Goal: Task Accomplishment & Management: Manage account settings

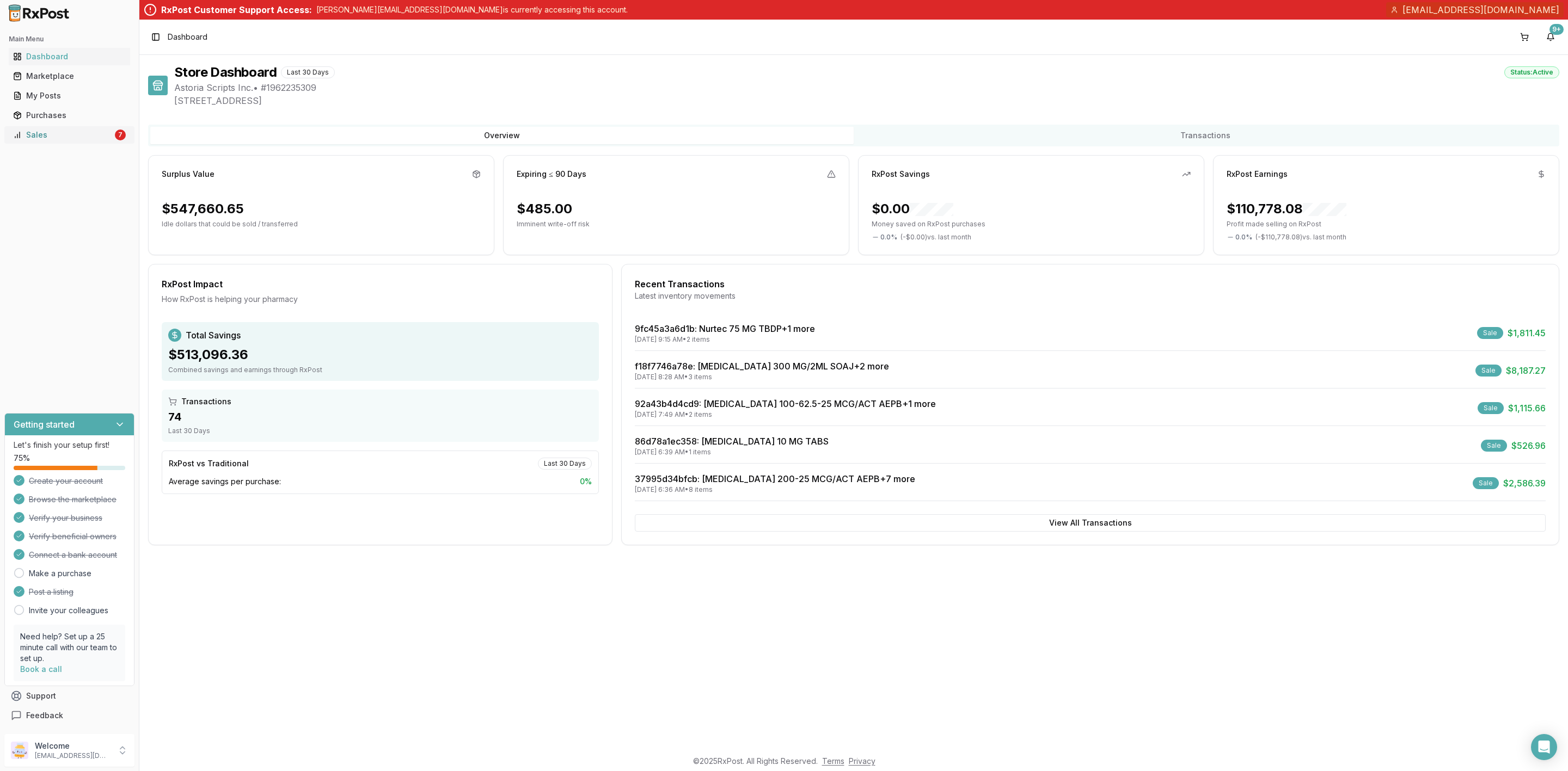
click at [56, 133] on div "Sales" at bounding box center [62, 135] width 99 height 11
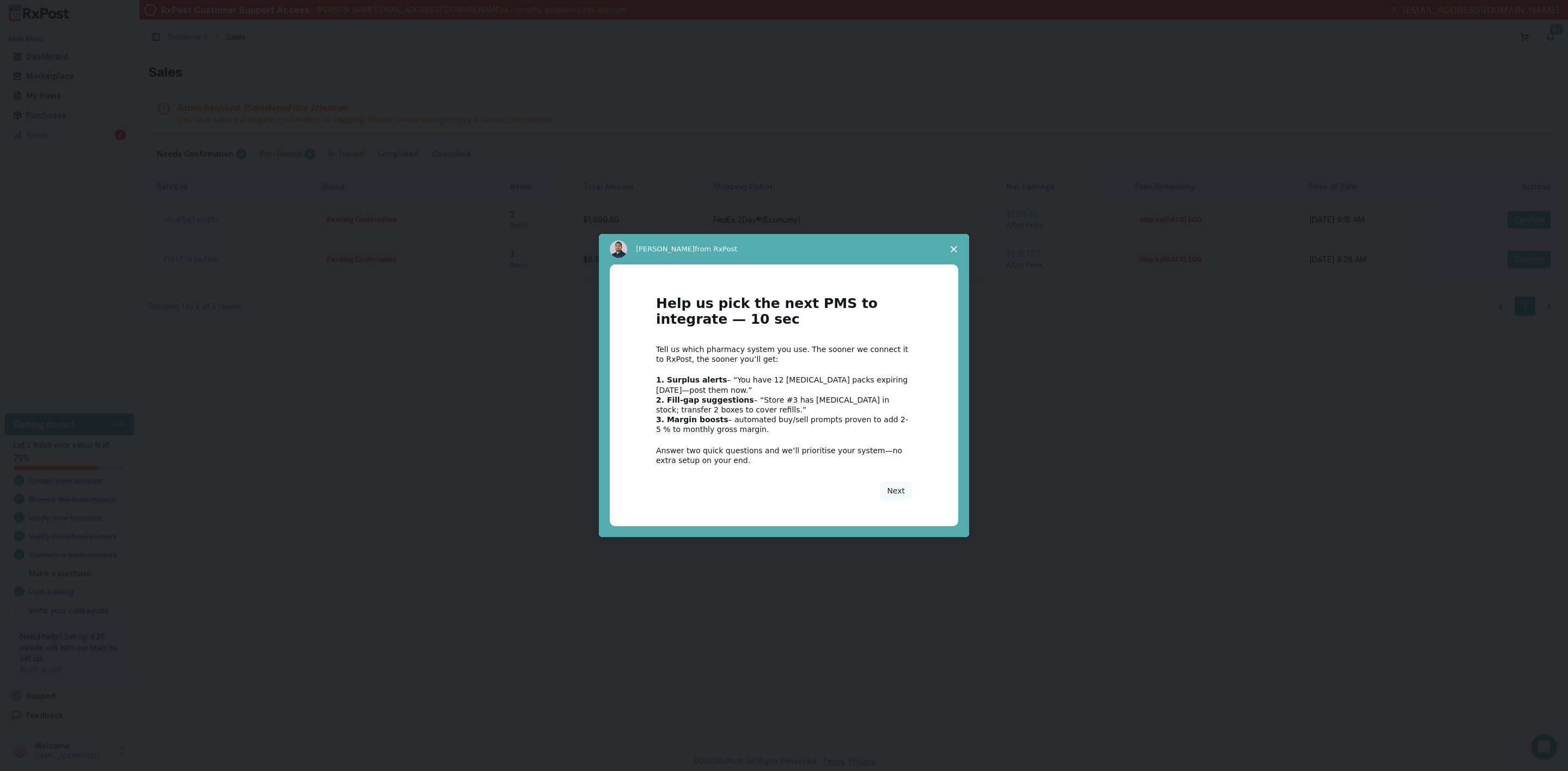
click at [954, 249] on icon "Close survey" at bounding box center [953, 249] width 6 height 6
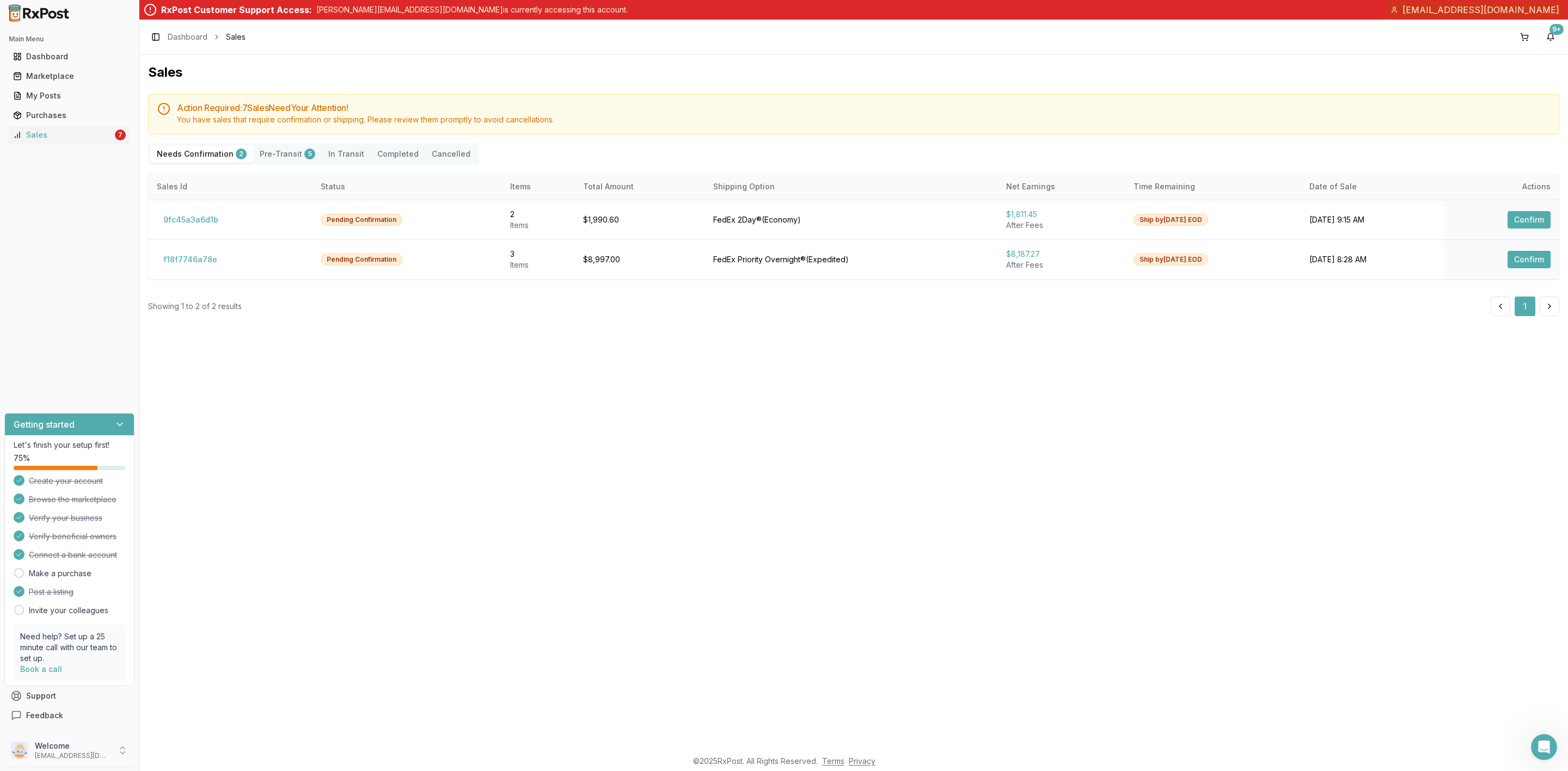
click at [81, 753] on p "expressrxplus1@gmail.com" at bounding box center [72, 756] width 76 height 9
click at [201, 668] on span "Store Settings" at bounding box center [198, 665] width 104 height 11
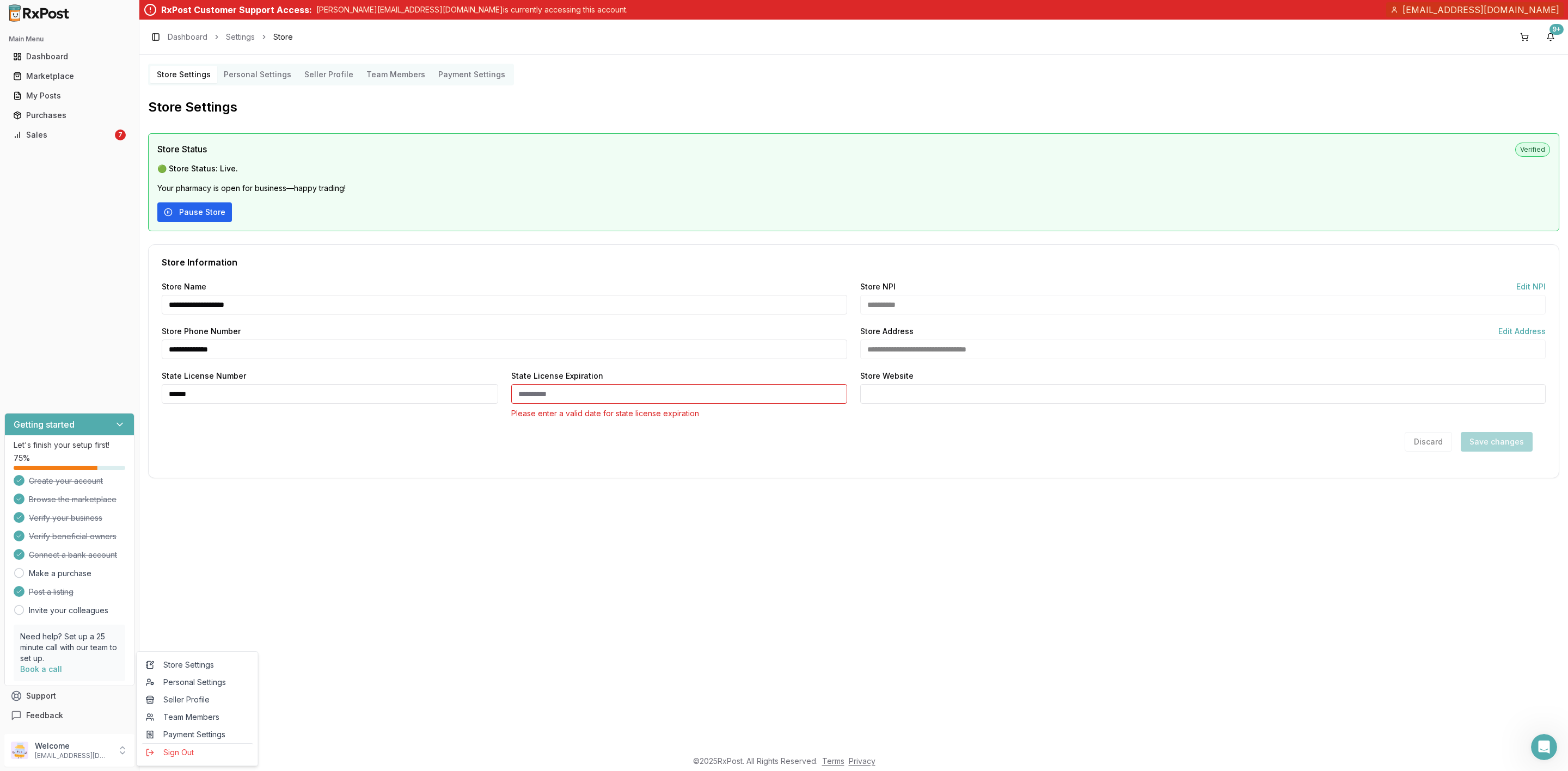
click at [185, 212] on button "Pause Store" at bounding box center [195, 212] width 75 height 20
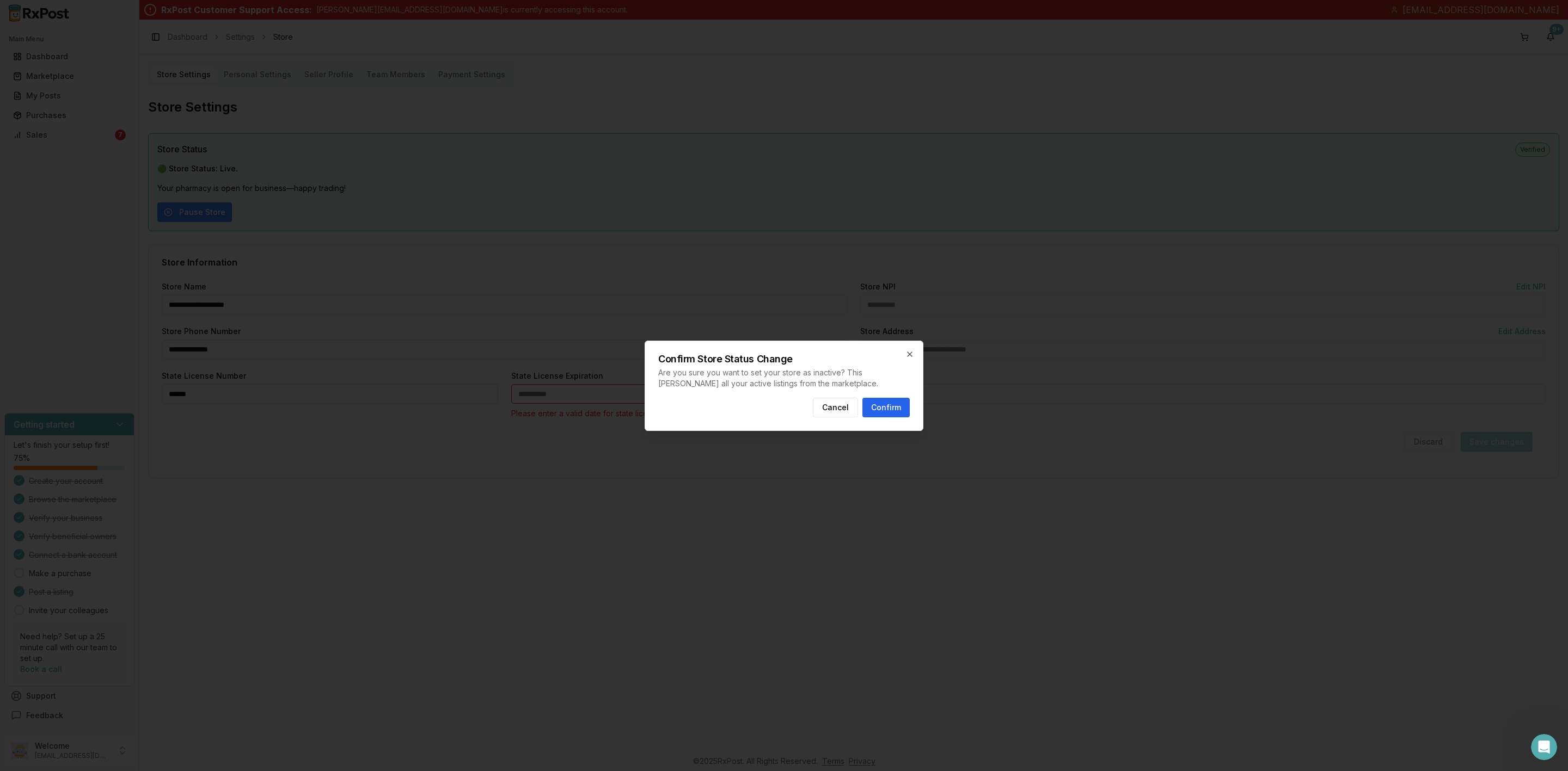
click at [889, 408] on button "Confirm" at bounding box center [886, 408] width 47 height 20
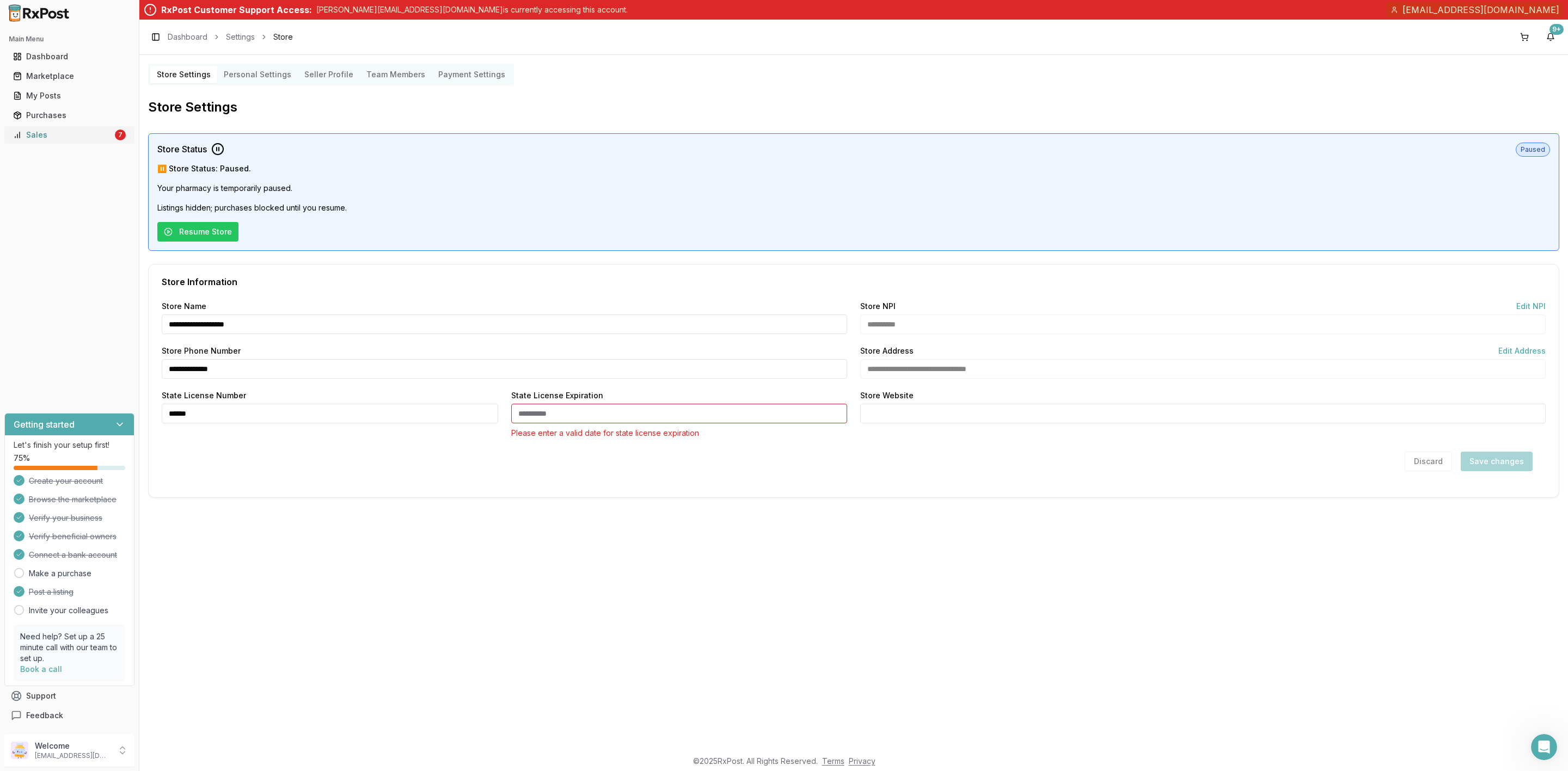
click at [64, 133] on div "Sales" at bounding box center [62, 135] width 99 height 11
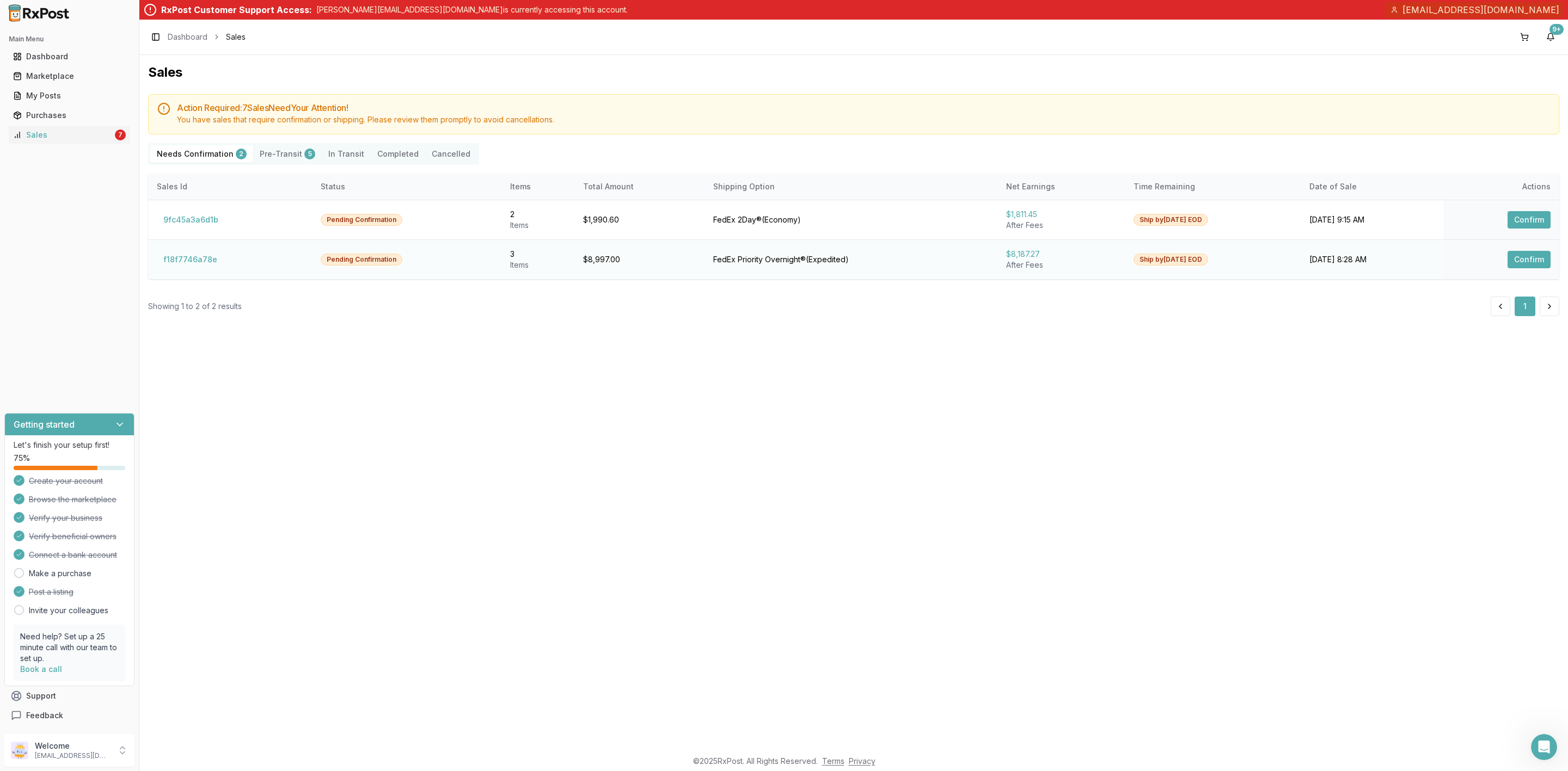
click at [1532, 265] on button "Confirm" at bounding box center [1529, 259] width 43 height 17
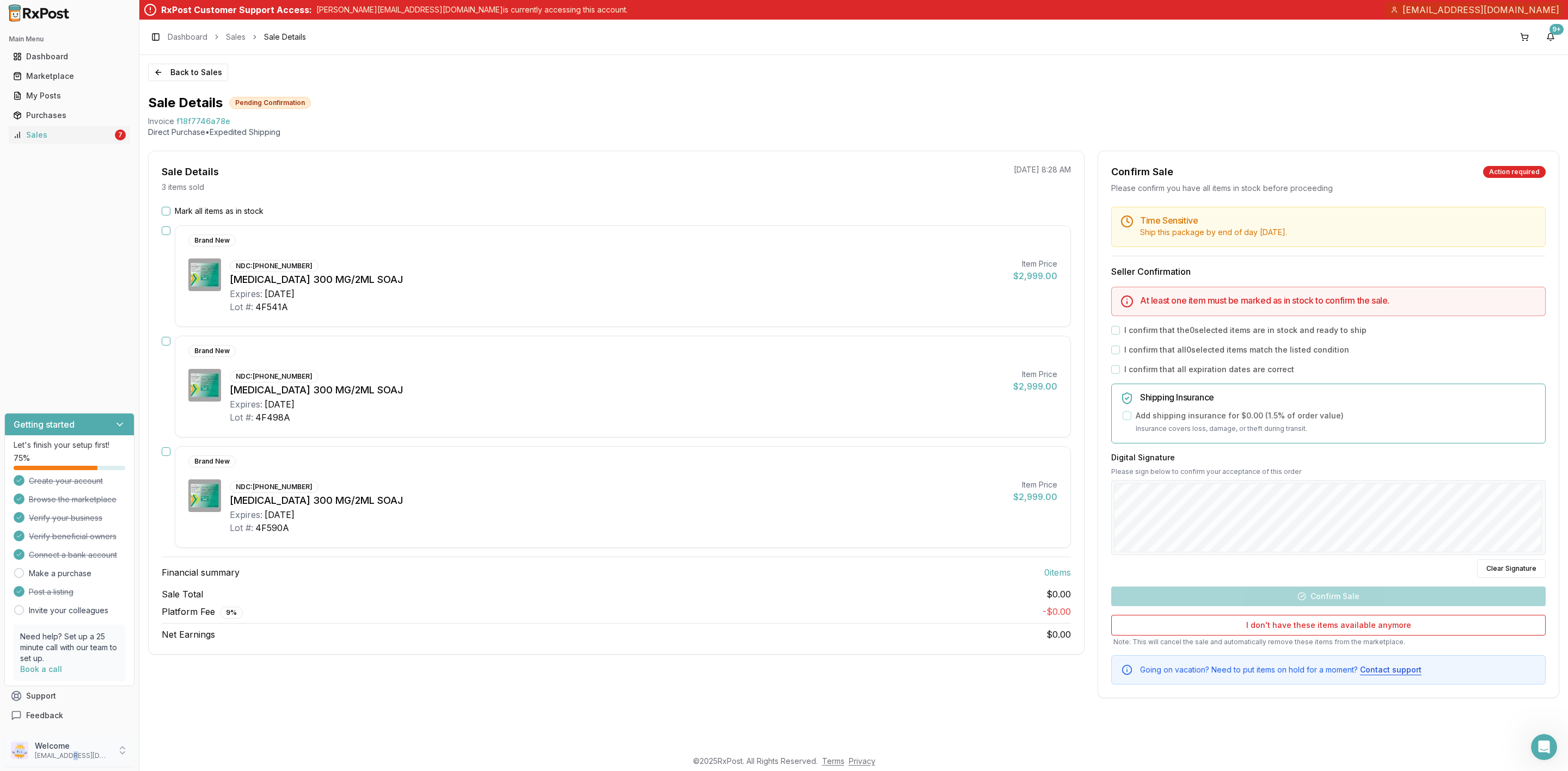
click at [70, 757] on p "expressrxplus1@gmail.com" at bounding box center [72, 756] width 76 height 9
click at [180, 755] on span "Sign Out" at bounding box center [198, 753] width 104 height 11
